Goal: Task Accomplishment & Management: Use online tool/utility

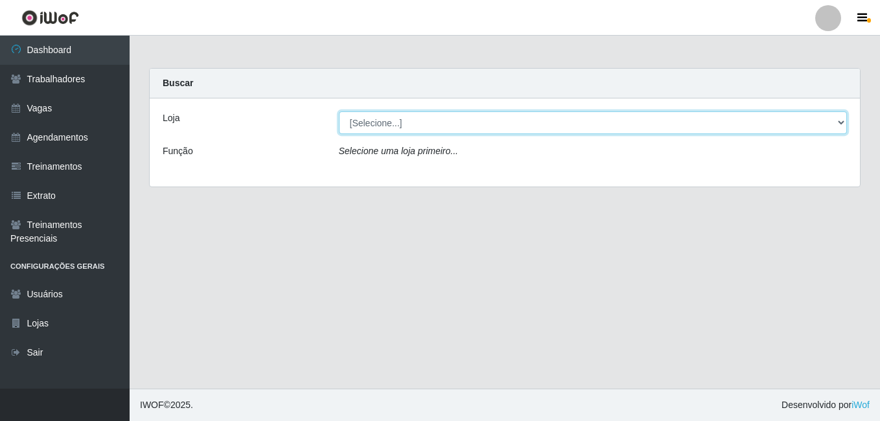
click at [842, 121] on select "[Selecione...] [PERSON_NAME]" at bounding box center [593, 122] width 509 height 23
select select "430"
click at [339, 111] on select "[Selecione...] [PERSON_NAME]" at bounding box center [593, 122] width 509 height 23
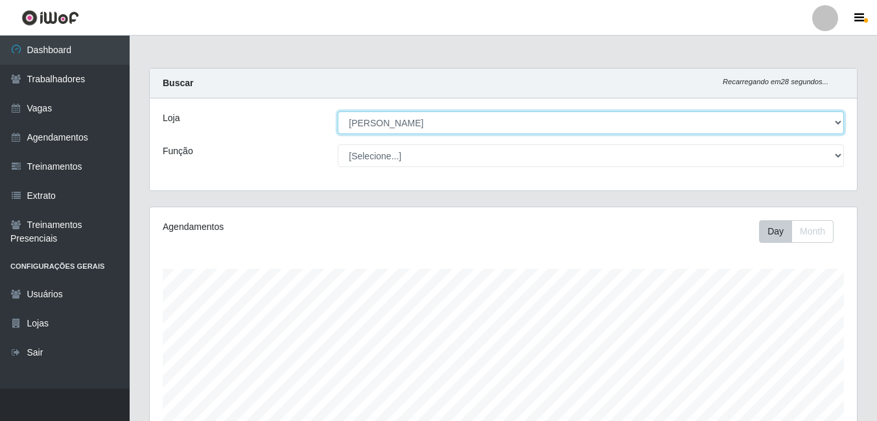
scroll to position [269, 707]
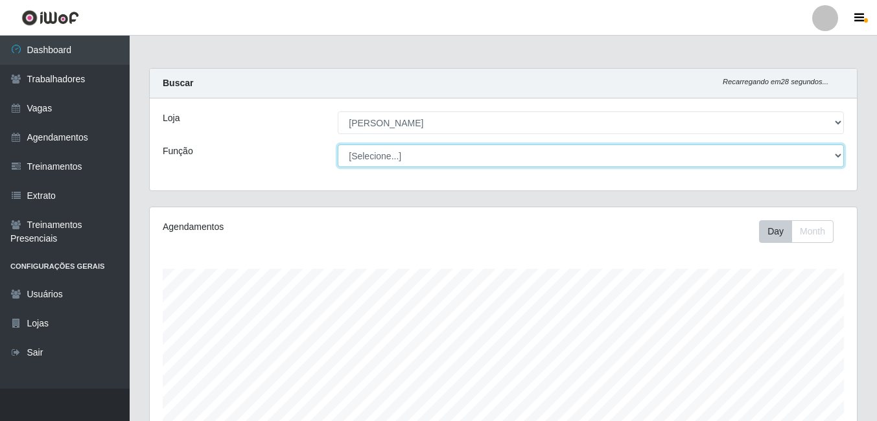
click at [835, 154] on select "[Selecione...] Auxiliar de Estacionamento Auxiliar de Estacionamento + Auxiliar…" at bounding box center [591, 155] width 506 height 23
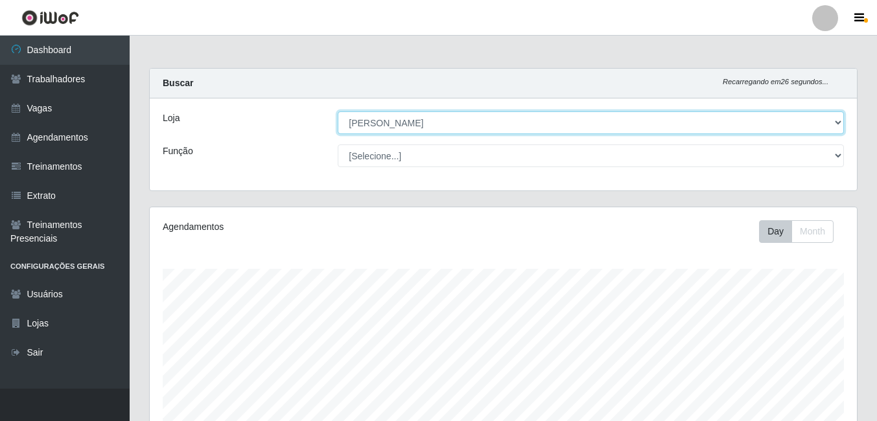
click at [749, 132] on select "[Selecione...] [PERSON_NAME]" at bounding box center [591, 122] width 506 height 23
click at [838, 123] on select "[Selecione...] [PERSON_NAME]" at bounding box center [591, 122] width 506 height 23
click at [838, 122] on select "[Selecione...] [PERSON_NAME]" at bounding box center [591, 122] width 506 height 23
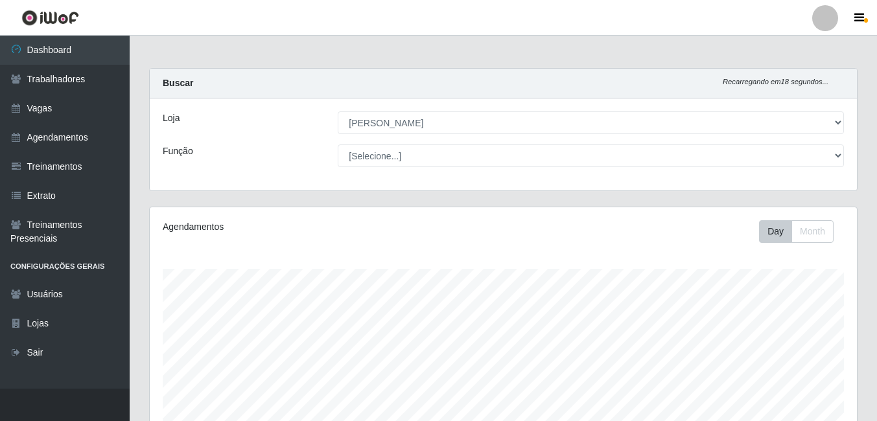
click at [835, 88] on div "Buscar Recarregando em 18 segundos..." at bounding box center [503, 84] width 707 height 30
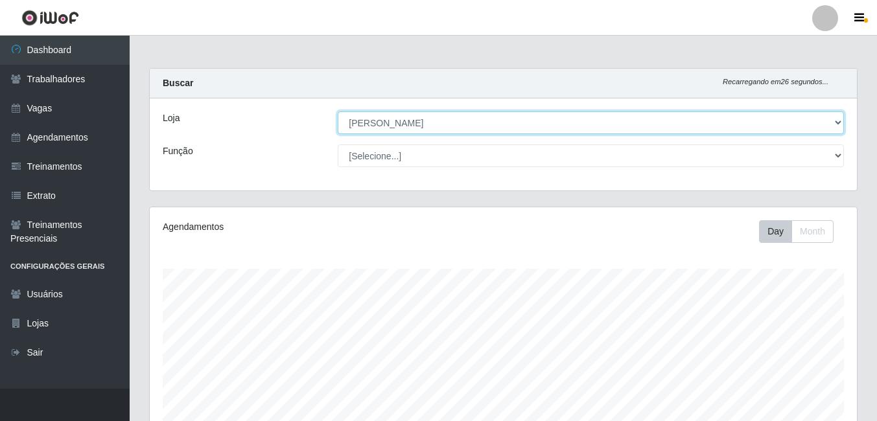
click at [498, 120] on select "[Selecione...] [PERSON_NAME]" at bounding box center [591, 122] width 506 height 23
